Goal: Check status: Check status

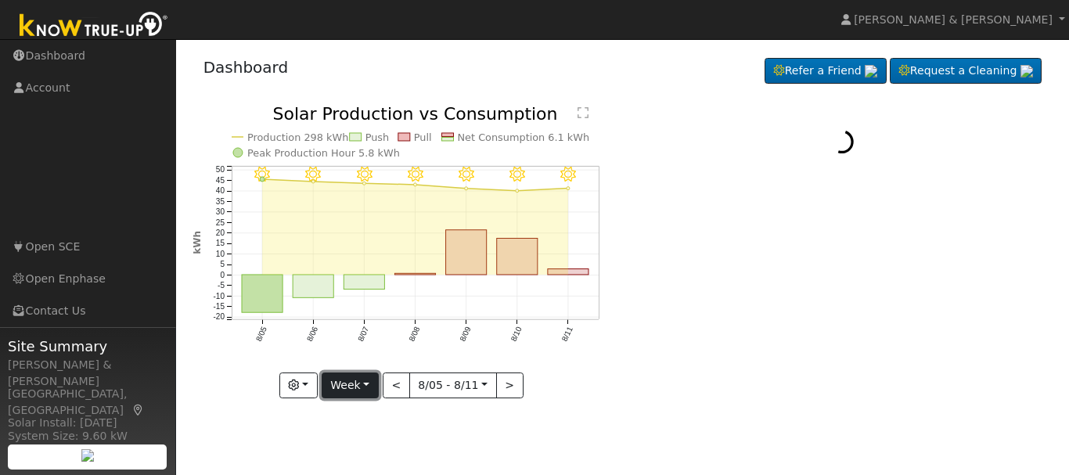
click at [375, 381] on button "Week" at bounding box center [350, 385] width 57 height 27
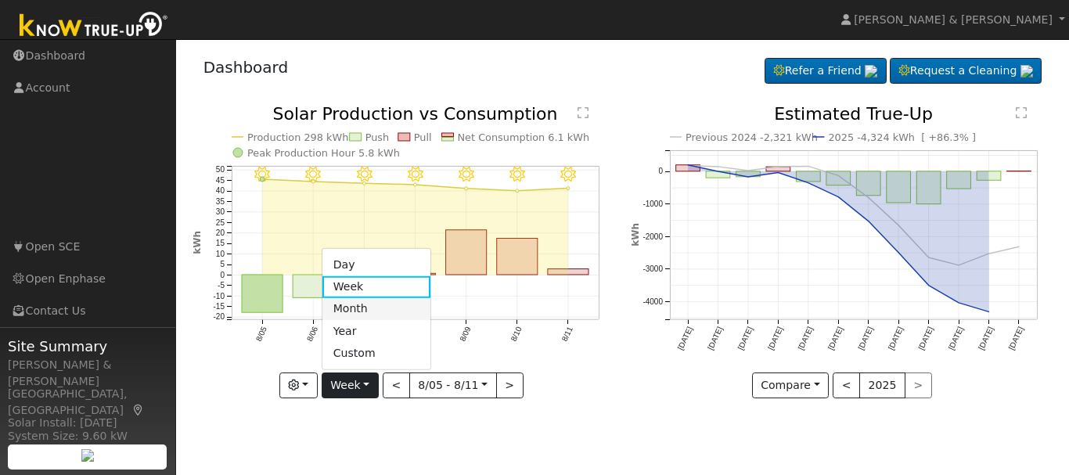
click at [375, 306] on link "Month" at bounding box center [376, 309] width 109 height 22
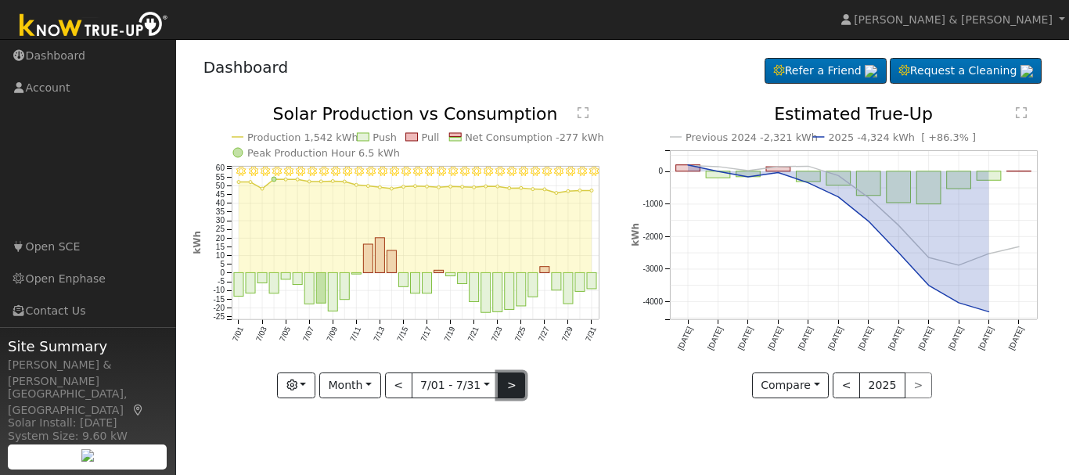
click at [509, 392] on button ">" at bounding box center [511, 385] width 27 height 27
type input "2025-08-01"
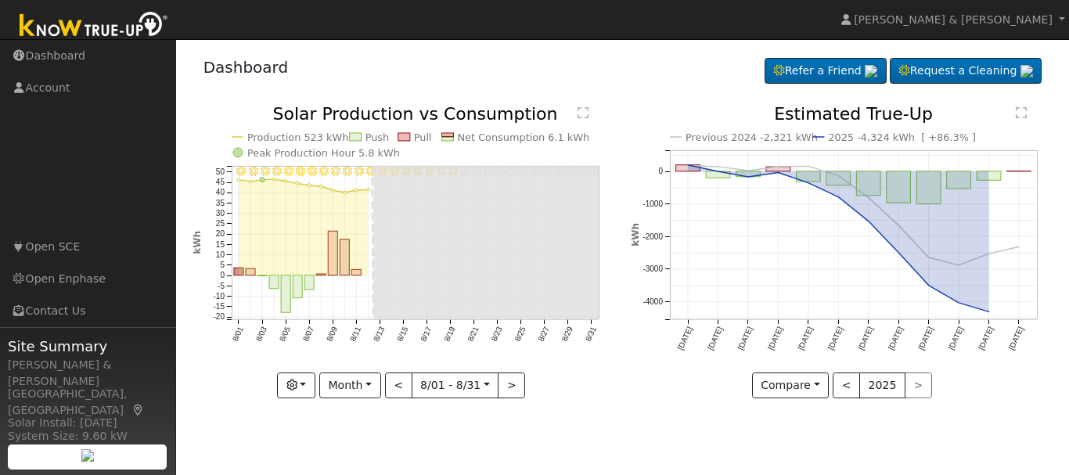
click at [586, 118] on text "" at bounding box center [583, 112] width 11 height 13
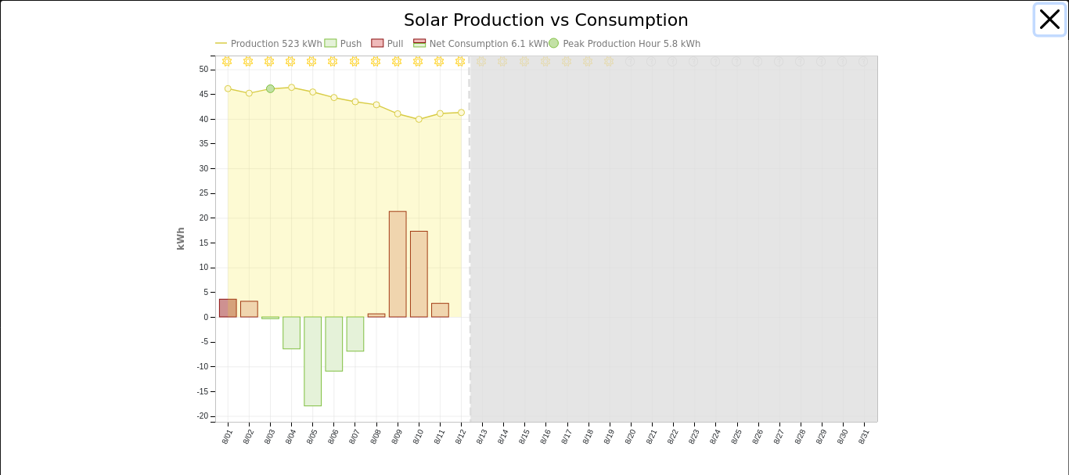
click at [1041, 21] on button "button" at bounding box center [1050, 20] width 30 height 30
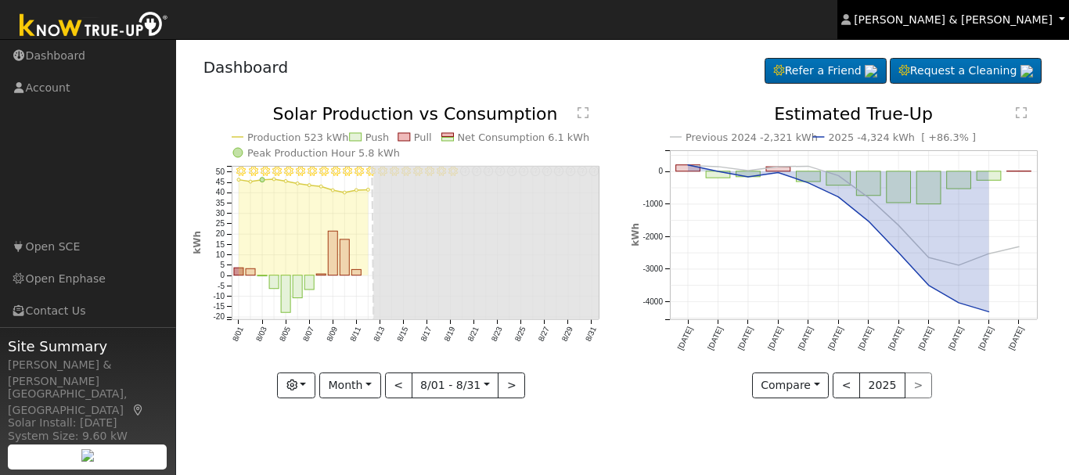
click at [1002, 23] on span "[PERSON_NAME] & [PERSON_NAME]" at bounding box center [953, 19] width 199 height 13
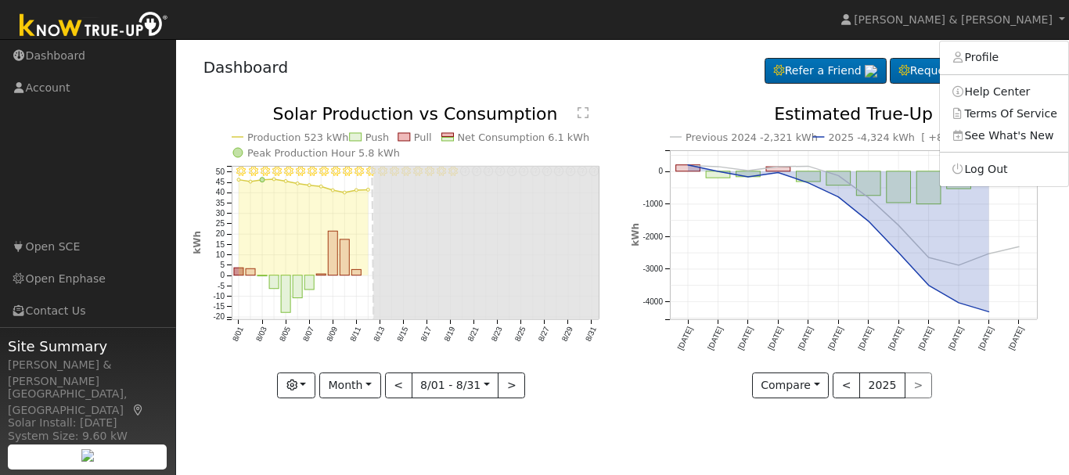
click at [608, 91] on div "Dashboard Refer a Friend Request a Cleaning Refer a Friend" at bounding box center [623, 71] width 861 height 48
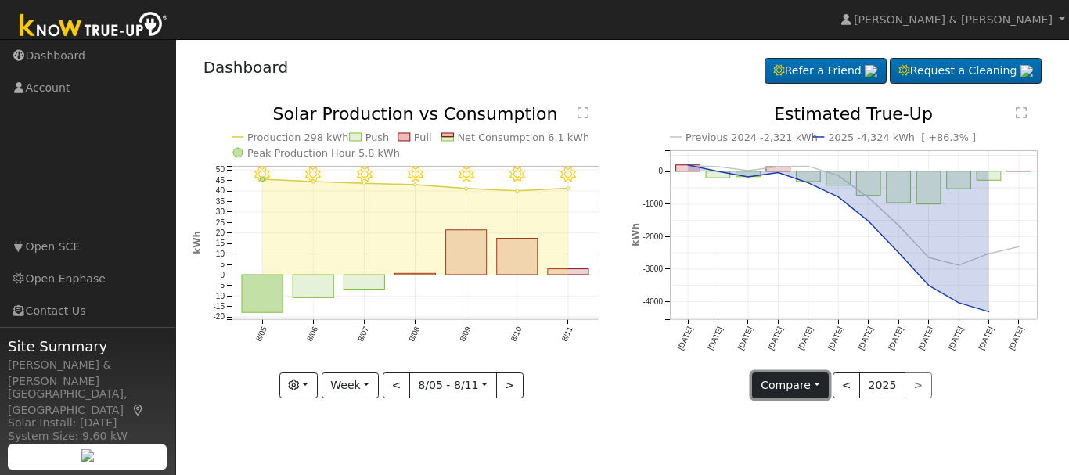
click at [803, 385] on button "Compare" at bounding box center [790, 385] width 77 height 27
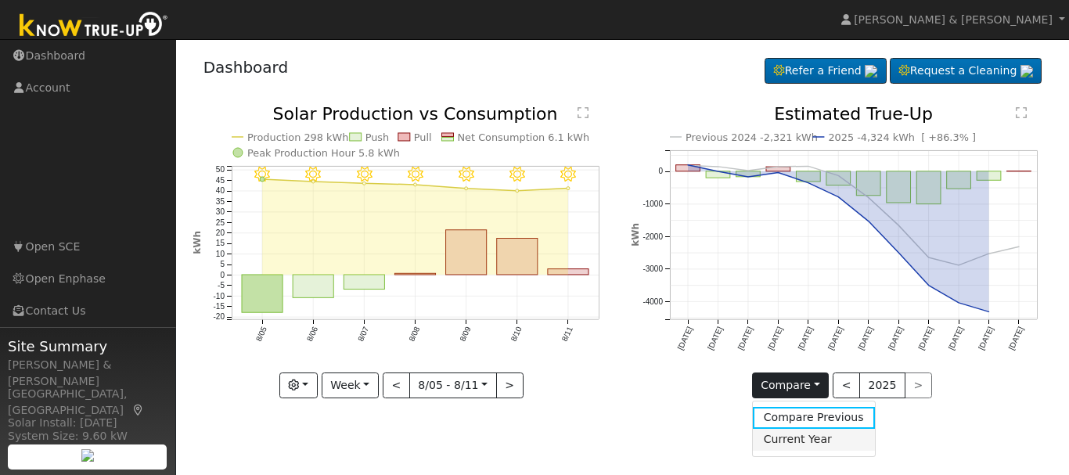
click at [794, 434] on link "Current Year" at bounding box center [814, 440] width 122 height 22
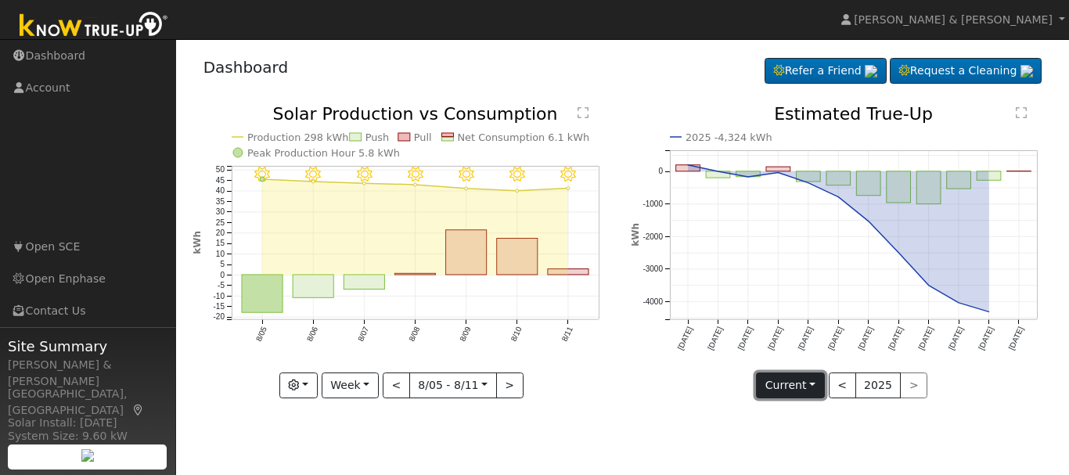
click at [790, 378] on button "Current" at bounding box center [790, 385] width 69 height 27
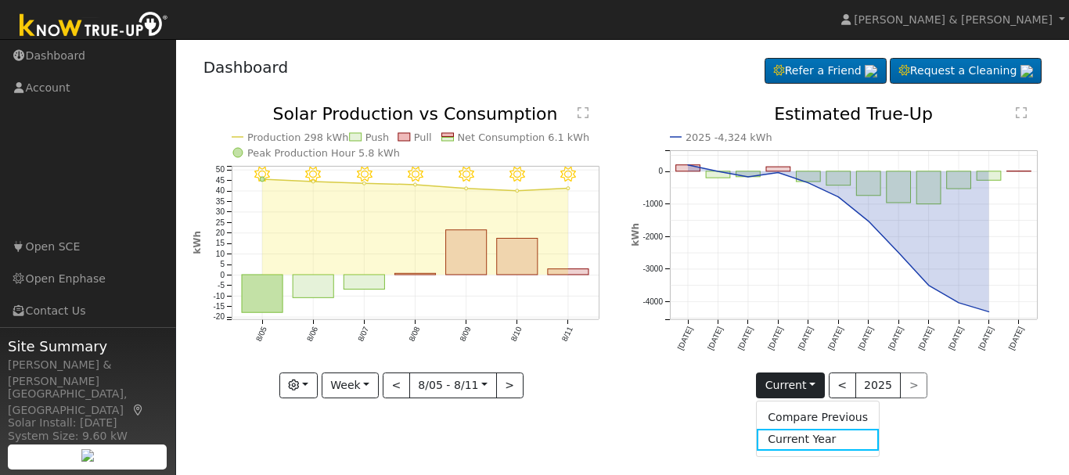
click at [700, 398] on div "2025 -4,324 kWh [DATE] Oct '[DATE] Dec '[DATE] Feb '[DATE] Apr '[DATE] Jun '[DA…" at bounding box center [842, 264] width 439 height 316
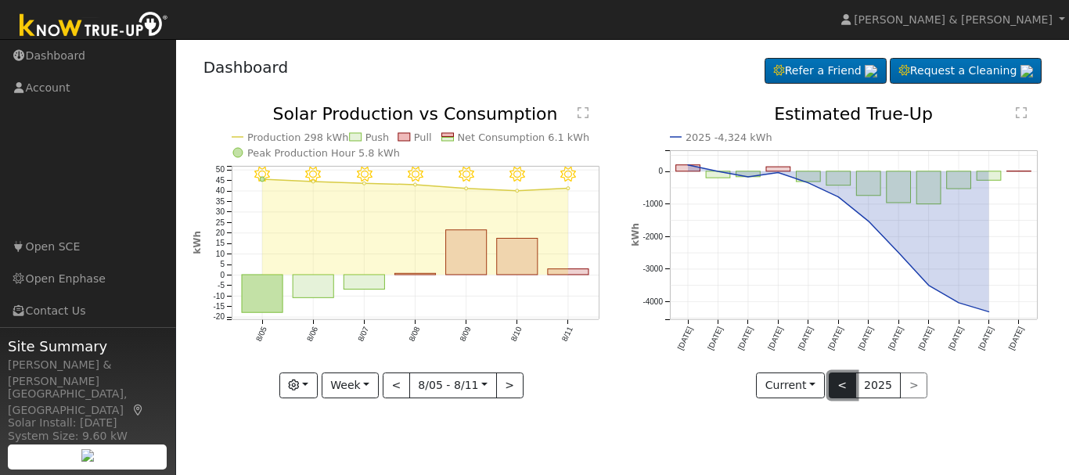
click at [837, 385] on button "<" at bounding box center [842, 385] width 27 height 27
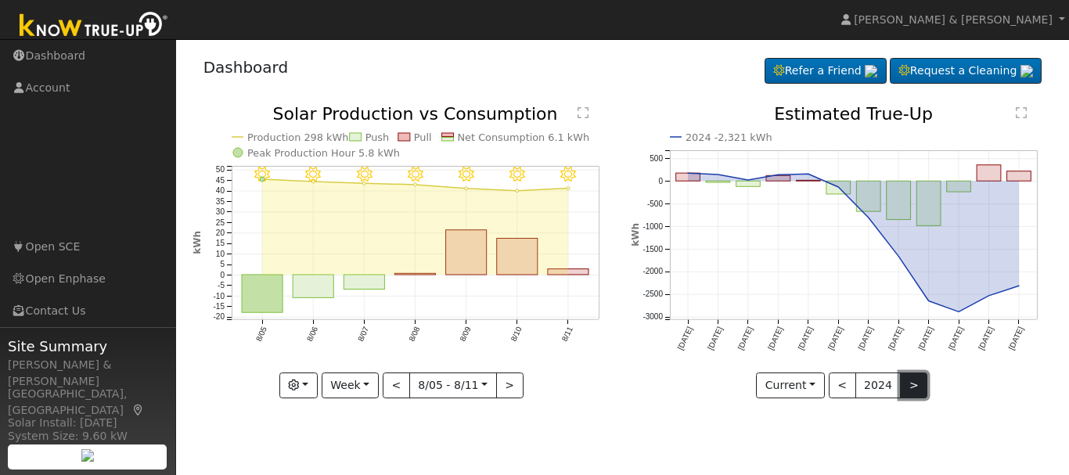
click at [901, 383] on button ">" at bounding box center [913, 385] width 27 height 27
